Goal: Task Accomplishment & Management: Manage account settings

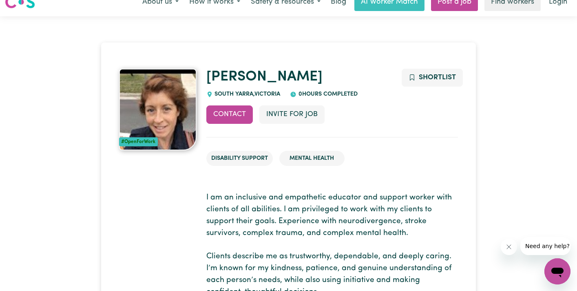
scroll to position [13, 0]
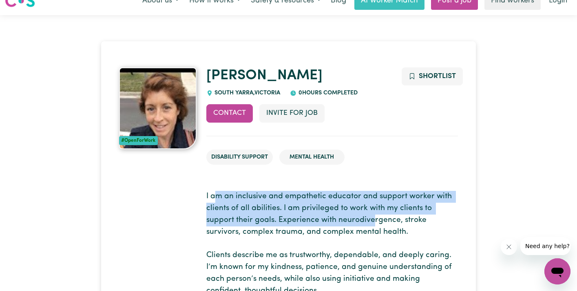
drag, startPoint x: 213, startPoint y: 195, endPoint x: 357, endPoint y: 223, distance: 146.7
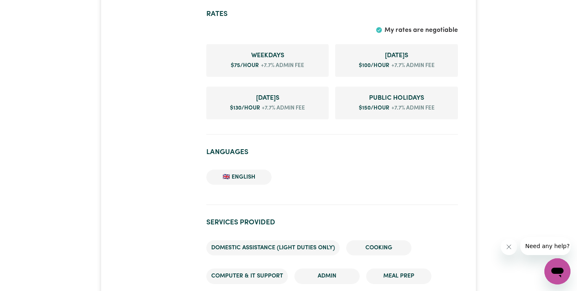
scroll to position [0, 0]
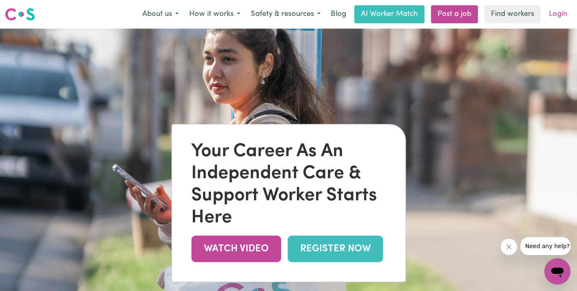
click at [559, 13] on link "Login" at bounding box center [558, 14] width 28 height 18
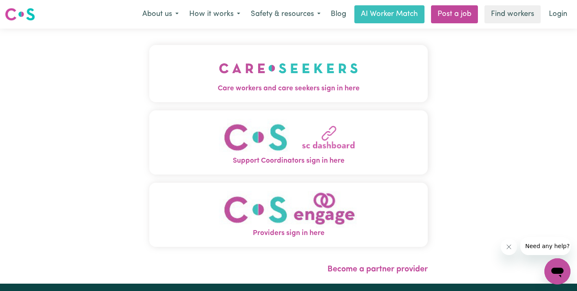
click at [149, 73] on button "Care workers and care seekers sign in here" at bounding box center [288, 73] width 279 height 57
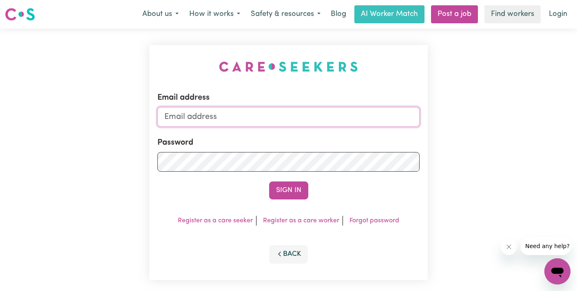
type input "[EMAIL_ADDRESS][DOMAIN_NAME]"
drag, startPoint x: 281, startPoint y: 115, endPoint x: -8, endPoint y: 115, distance: 288.5
click at [93, 175] on div "Email address [EMAIL_ADDRESS][DOMAIN_NAME] Password Sign In Register as a care …" at bounding box center [288, 162] width 577 height 267
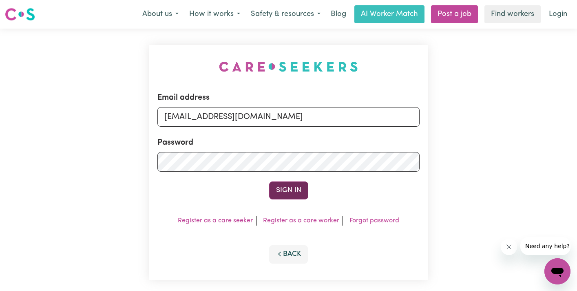
click at [287, 188] on button "Sign In" at bounding box center [288, 190] width 39 height 18
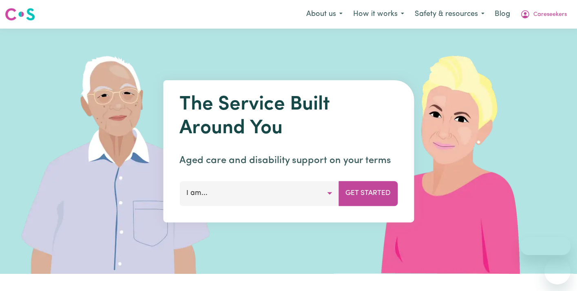
click at [562, 14] on span "Careseekers" at bounding box center [550, 14] width 33 height 9
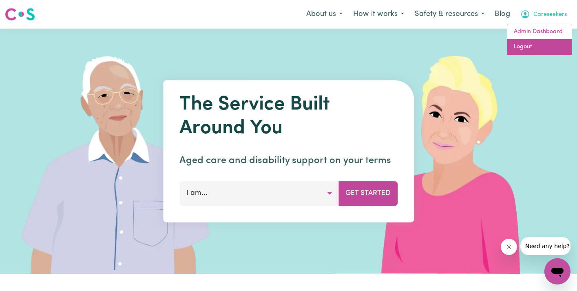
click at [547, 43] on link "Logout" at bounding box center [540, 47] width 64 height 16
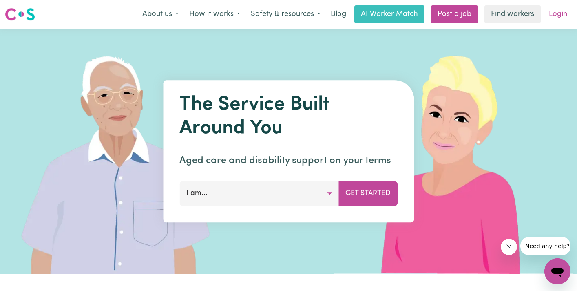
click at [557, 11] on link "Login" at bounding box center [558, 14] width 28 height 18
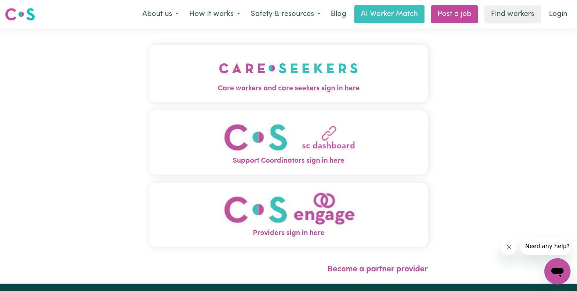
click at [259, 80] on img "Care workers and care seekers sign in here" at bounding box center [288, 68] width 139 height 30
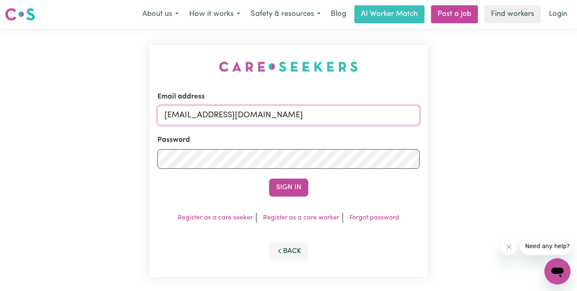
drag, startPoint x: 291, startPoint y: 116, endPoint x: 87, endPoint y: 100, distance: 203.9
click at [87, 100] on div "Email address admin@careseekers.com.au Password Sign In Register as a care seek…" at bounding box center [288, 161] width 577 height 264
type input "superuser~florenzkeirtcuizon+worker@gmail.com"
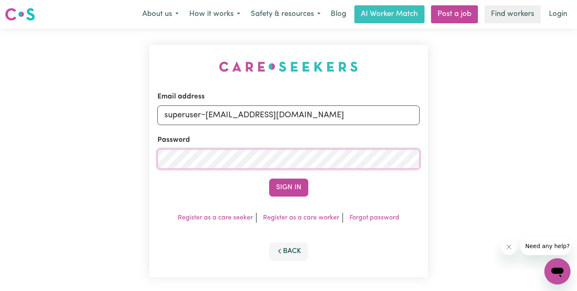
click at [44, 159] on div "Email address superuser~florenzkeirtcuizon+worker@gmail.com Password Sign In Re…" at bounding box center [288, 161] width 577 height 264
click at [269, 178] on button "Sign In" at bounding box center [288, 187] width 39 height 18
